Goal: Information Seeking & Learning: Learn about a topic

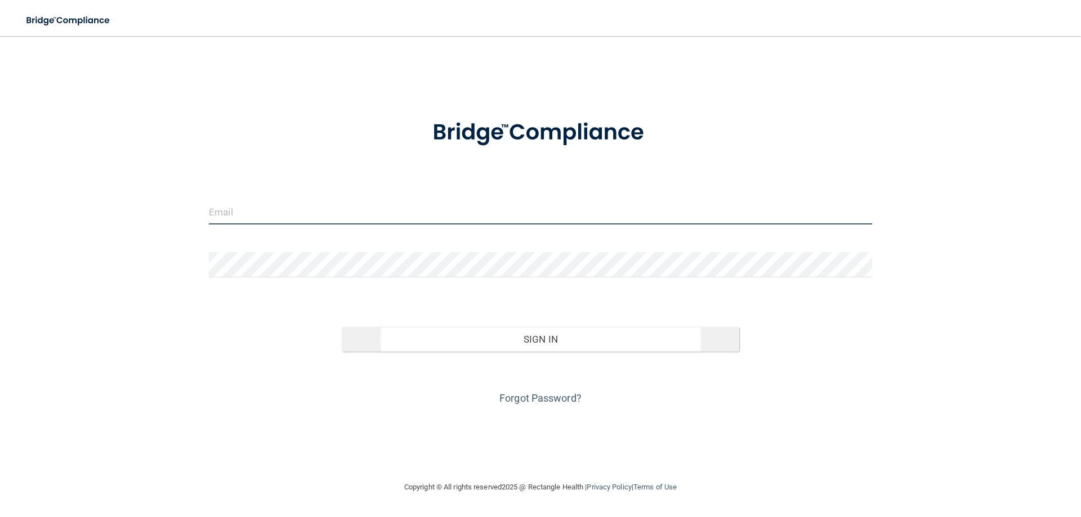
type input "[EMAIL_ADDRESS][DOMAIN_NAME]"
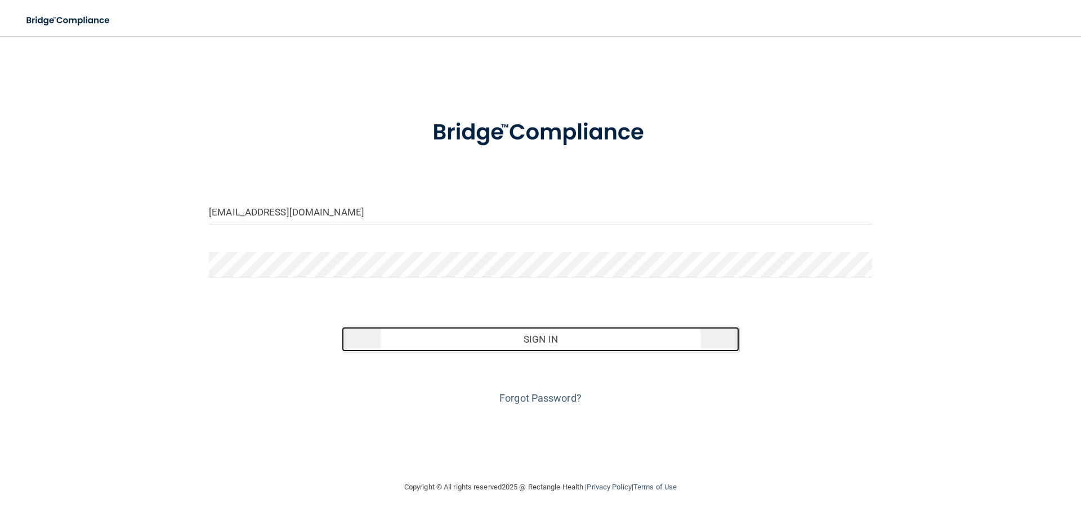
click at [596, 341] on button "Sign In" at bounding box center [541, 339] width 398 height 25
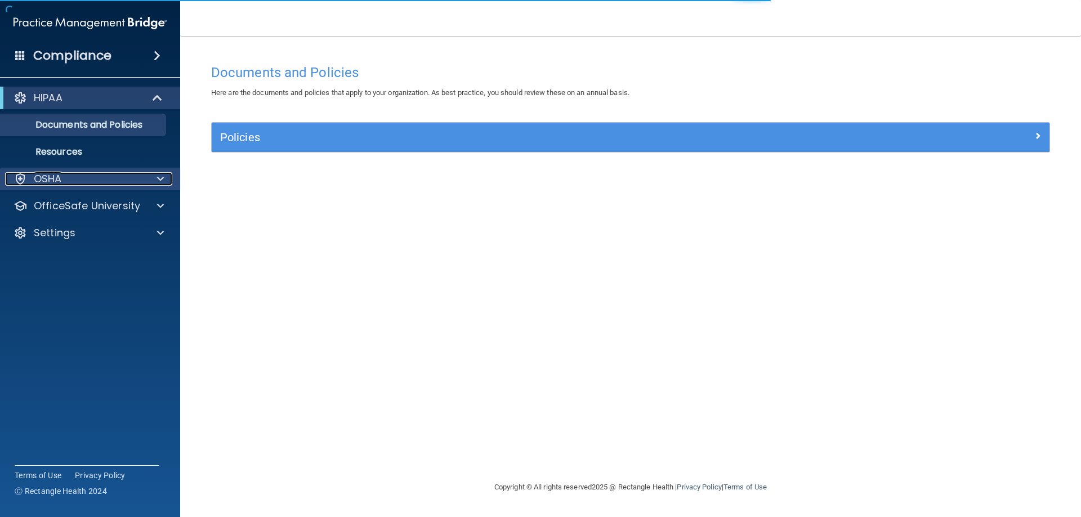
click at [108, 178] on div "OSHA" at bounding box center [75, 179] width 140 height 14
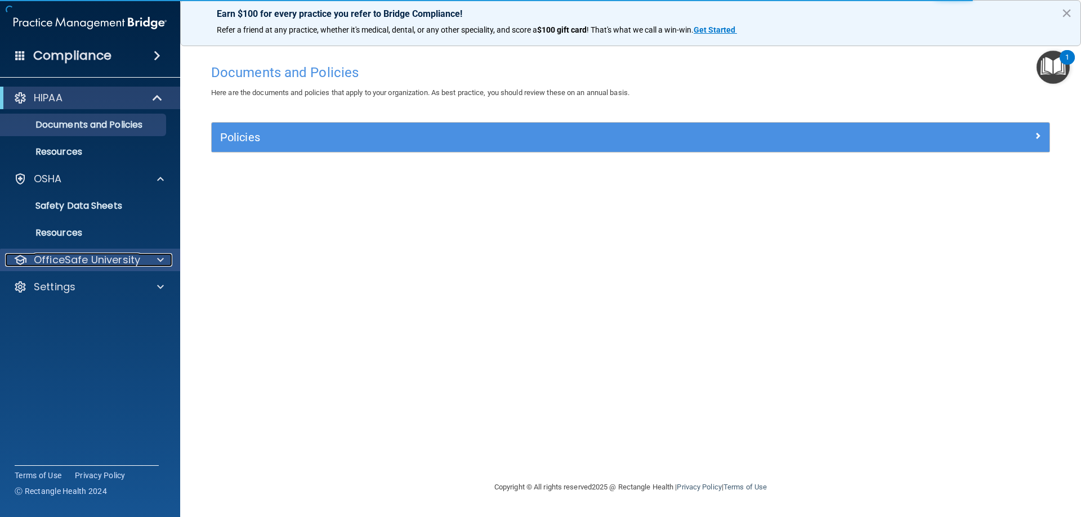
click at [151, 265] on div at bounding box center [159, 260] width 28 height 14
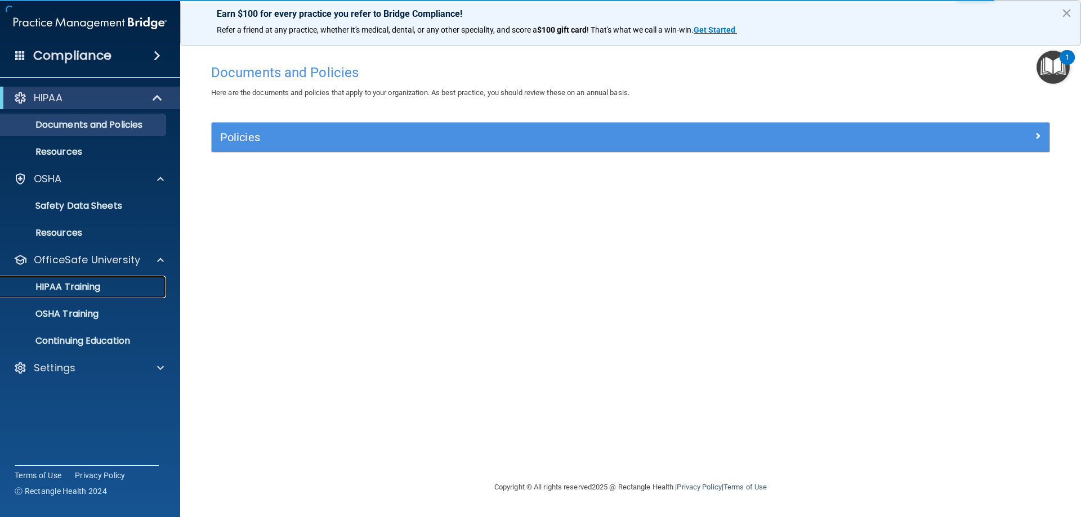
click at [141, 283] on div "HIPAA Training" at bounding box center [84, 286] width 154 height 11
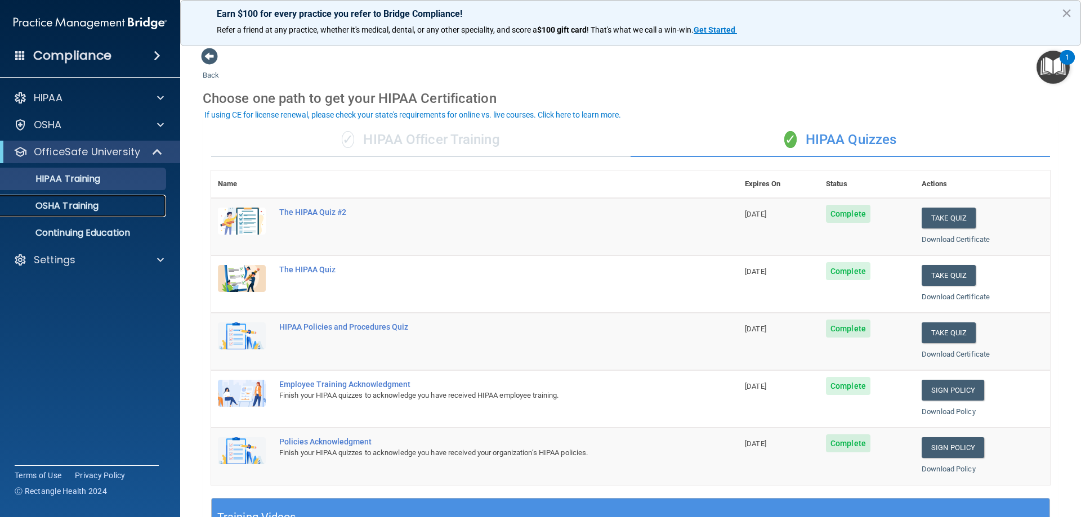
click at [61, 207] on p "OSHA Training" at bounding box center [52, 205] width 91 height 11
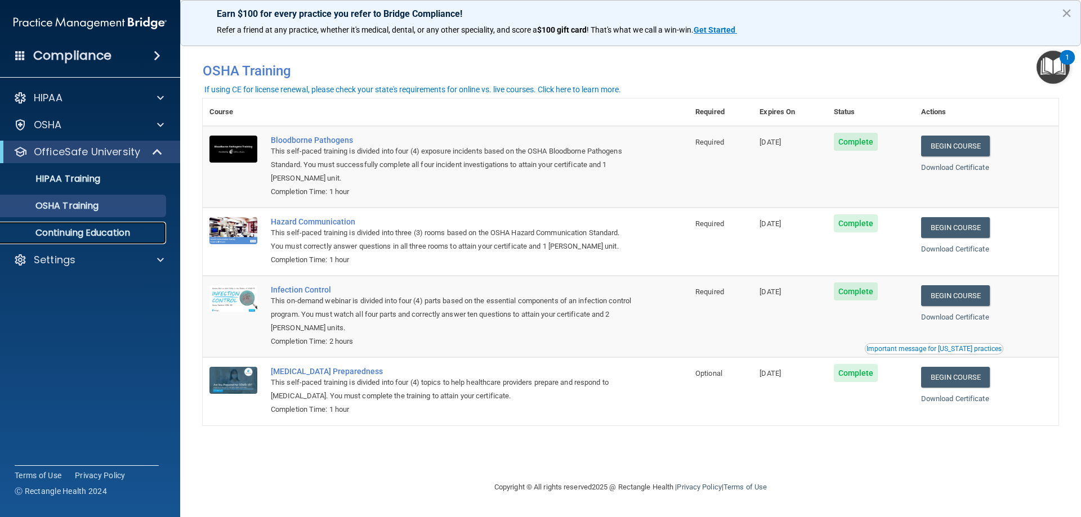
click at [59, 236] on p "Continuing Education" at bounding box center [84, 232] width 154 height 11
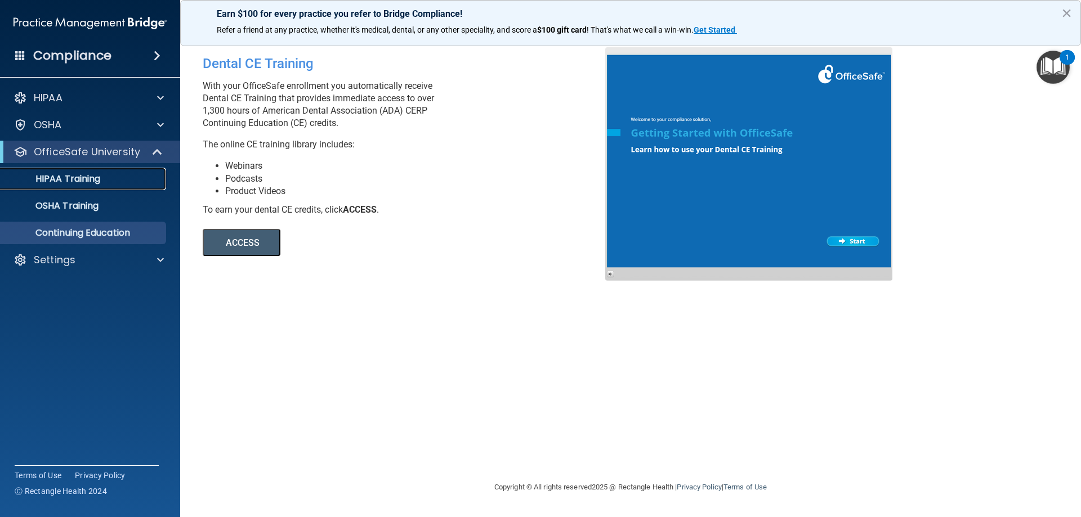
click at [100, 176] on p "HIPAA Training" at bounding box center [53, 178] width 93 height 11
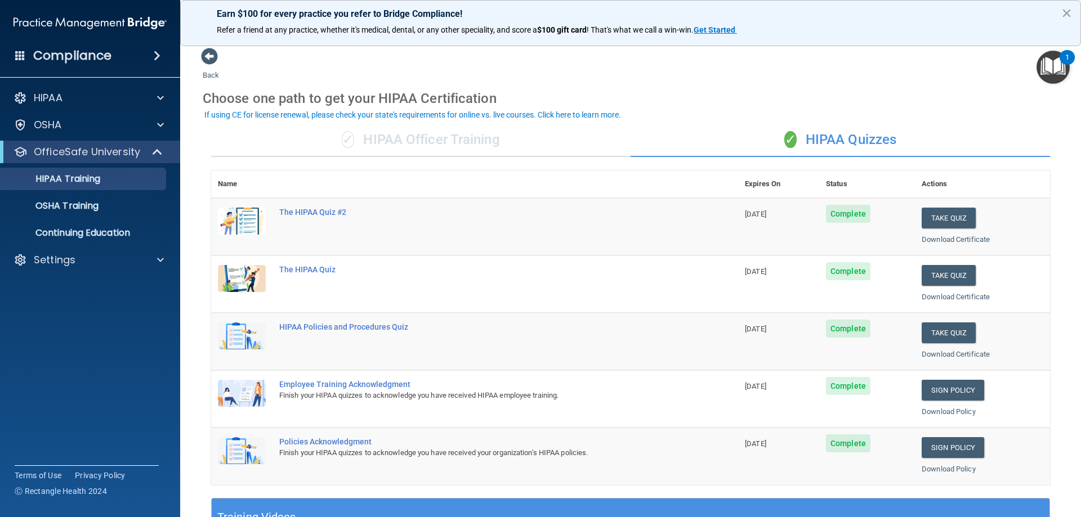
click at [410, 145] on div "✓ HIPAA Officer Training" at bounding box center [420, 140] width 419 height 34
